Goal: Task Accomplishment & Management: Manage account settings

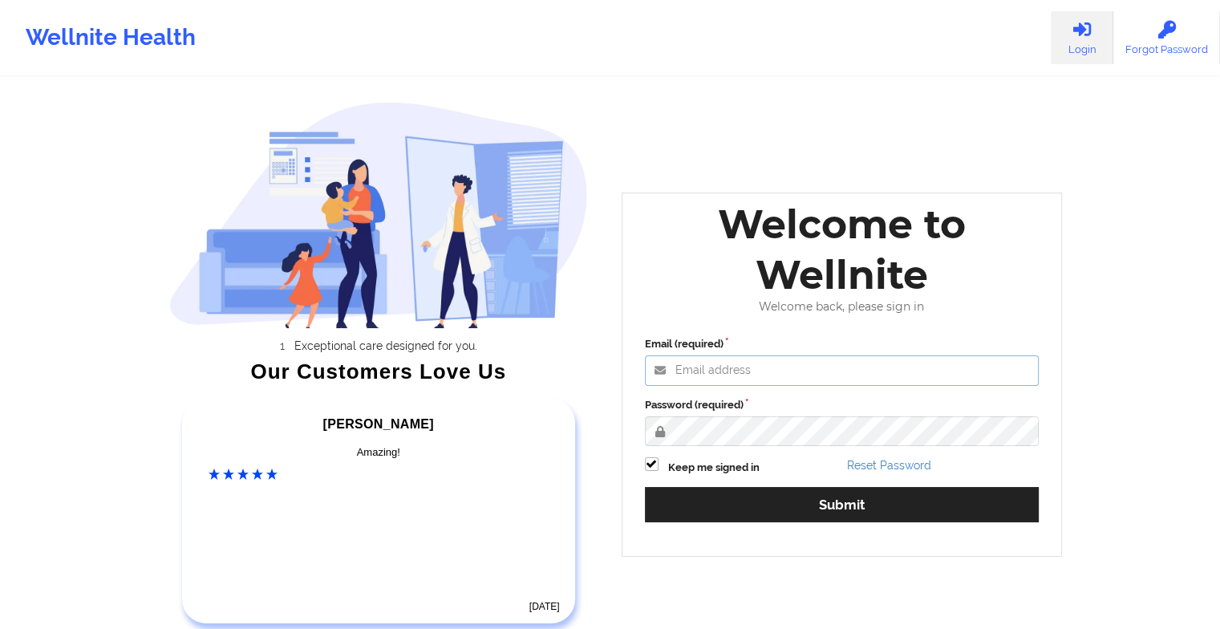
type input "[EMAIL_ADDRESS][DOMAIN_NAME]"
click at [703, 456] on div "Email (required) [EMAIL_ADDRESS][DOMAIN_NAME] Password (required) Keep me signe…" at bounding box center [842, 435] width 417 height 220
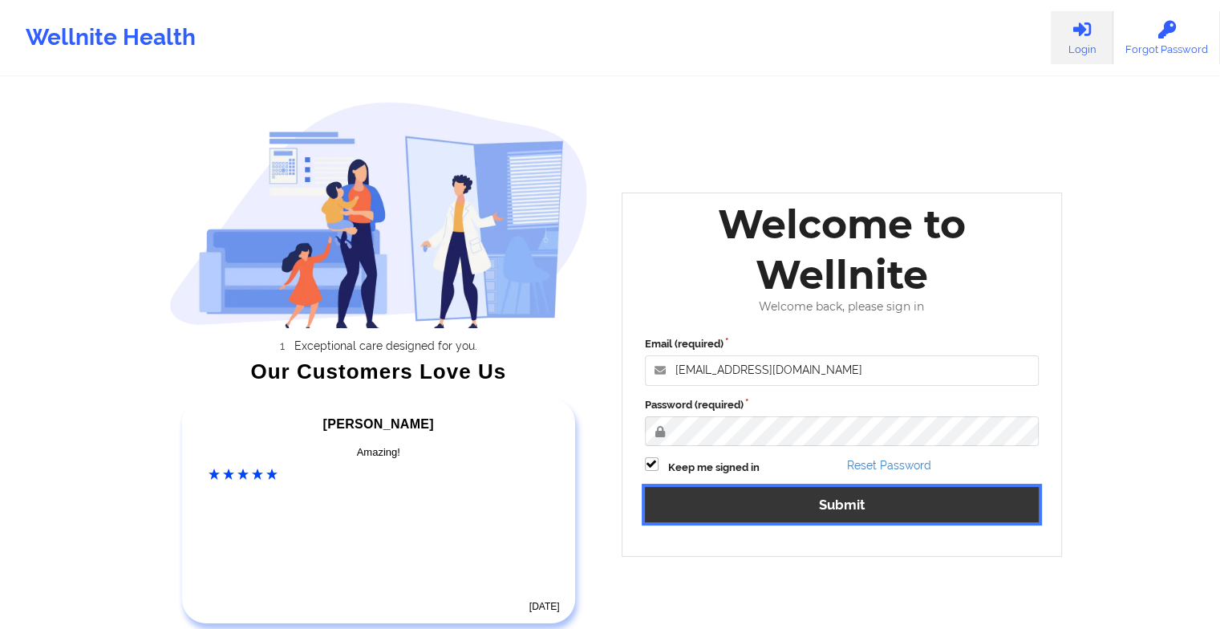
click at [712, 504] on button "Submit" at bounding box center [842, 504] width 395 height 34
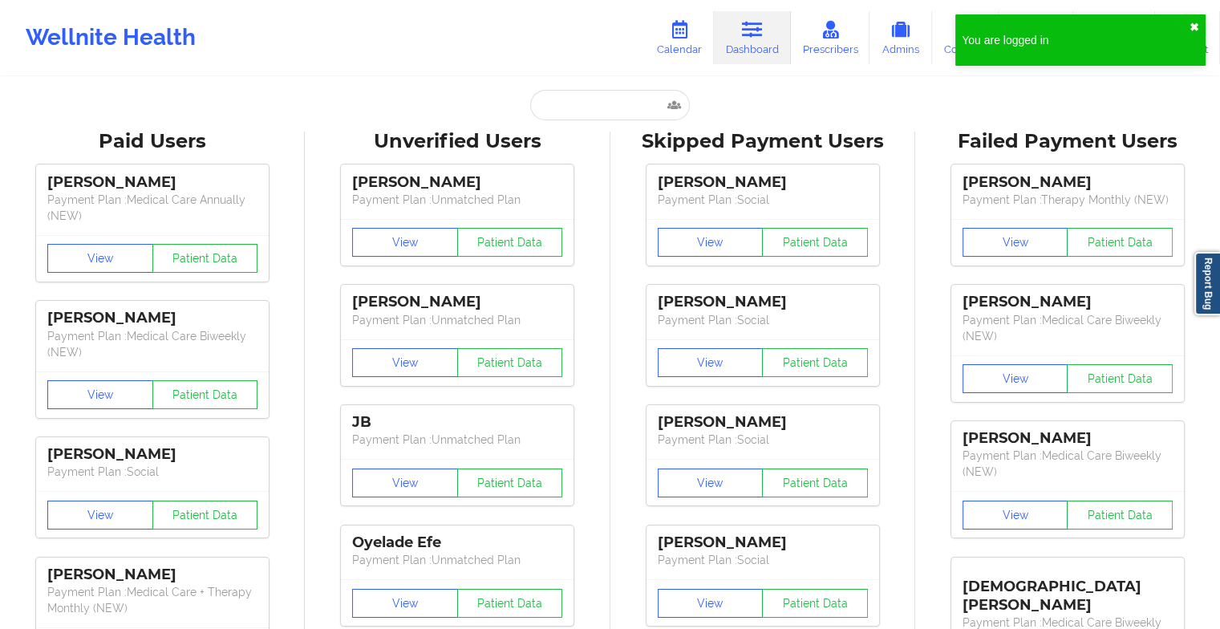
click at [1196, 31] on button "✖︎" at bounding box center [1194, 27] width 10 height 13
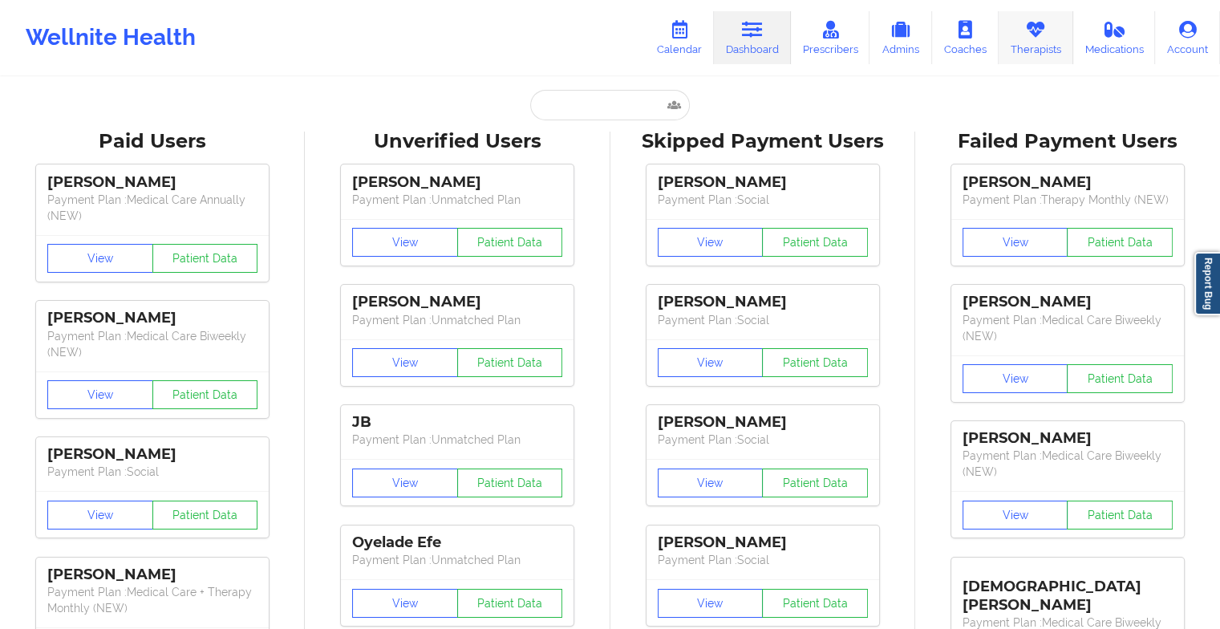
click at [1023, 41] on link "Therapists" at bounding box center [1036, 37] width 75 height 53
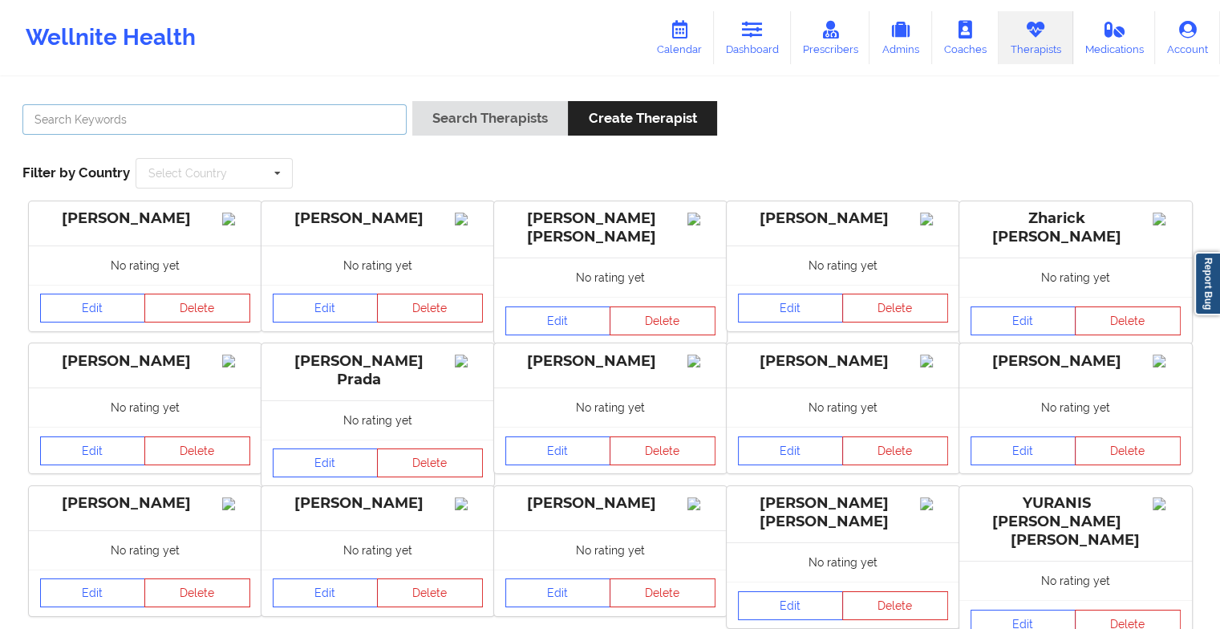
click at [265, 119] on input "text" at bounding box center [214, 119] width 384 height 30
type input "[PERSON_NAME]"
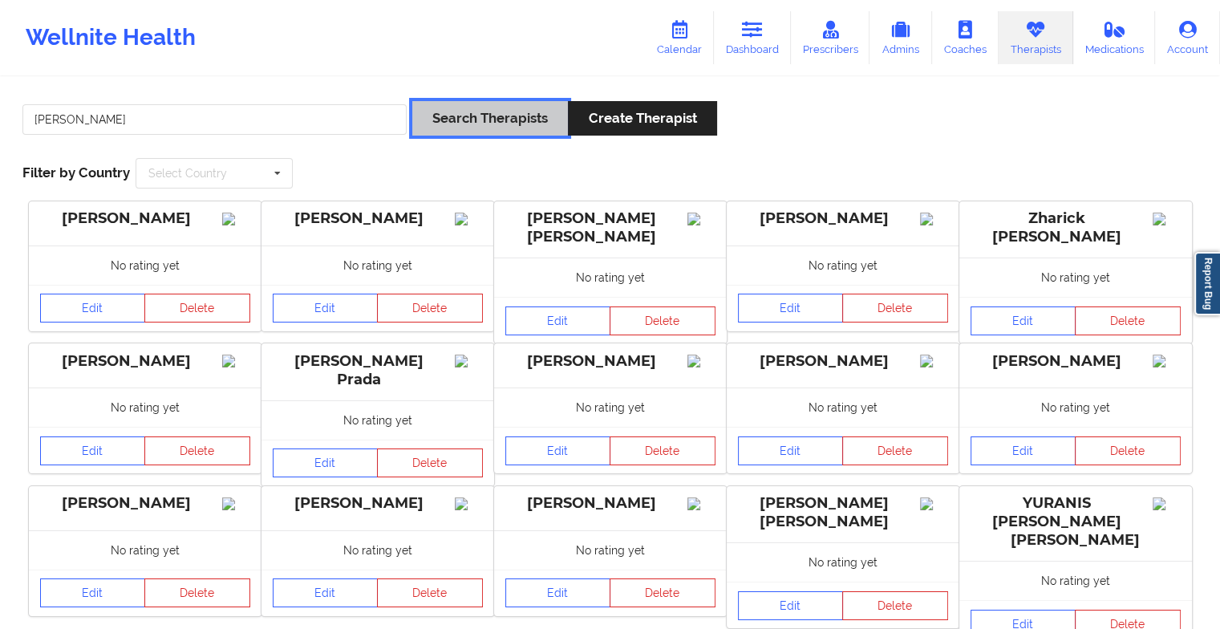
click at [492, 120] on button "Search Therapists" at bounding box center [490, 118] width 156 height 34
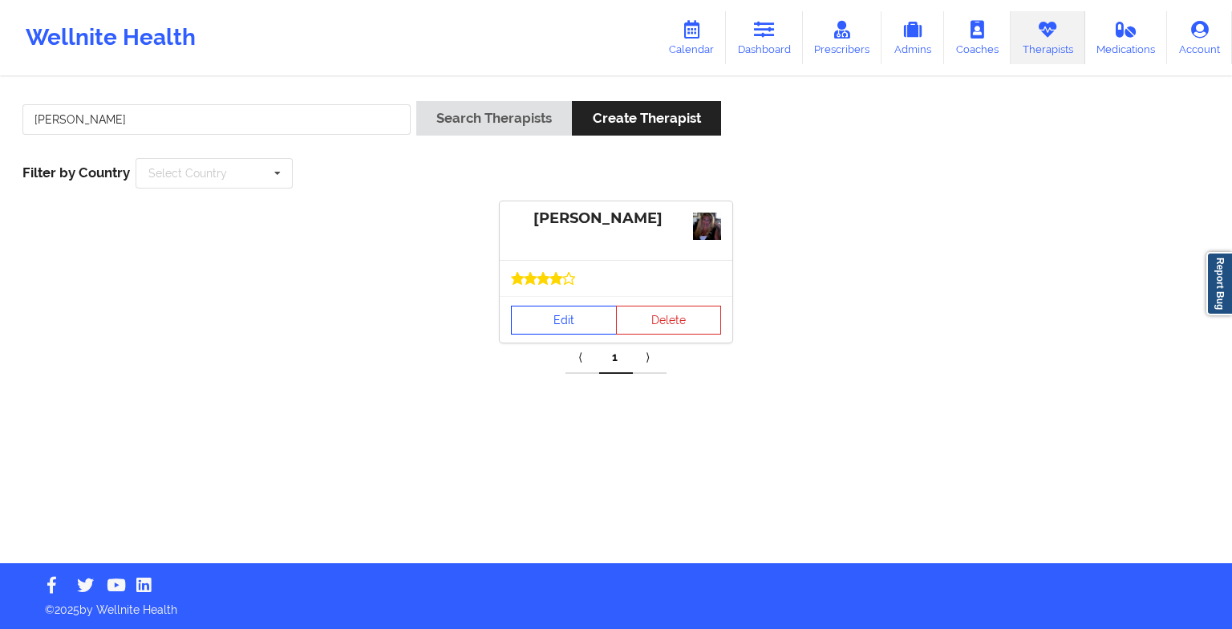
click at [580, 306] on link "Edit" at bounding box center [564, 320] width 106 height 29
